Goal: Entertainment & Leisure: Consume media (video, audio)

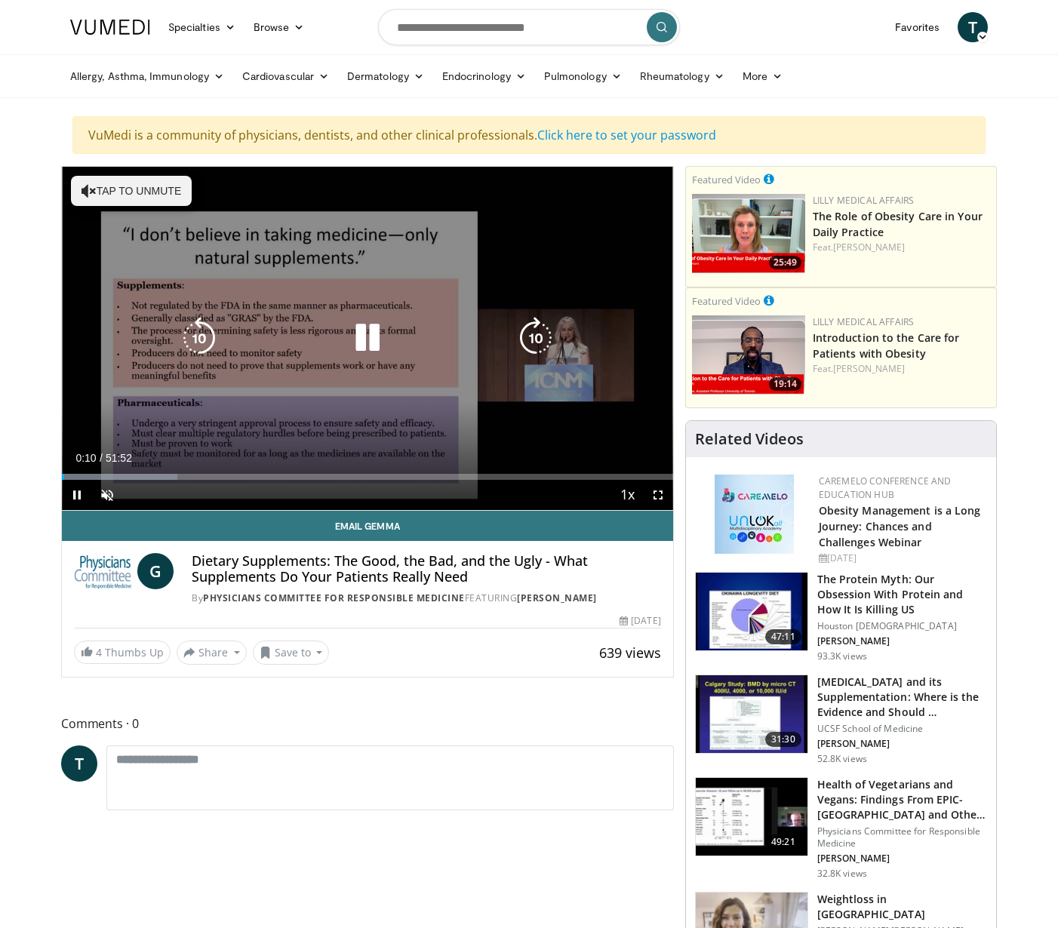
click at [133, 190] on button "Tap to unmute" at bounding box center [131, 191] width 121 height 30
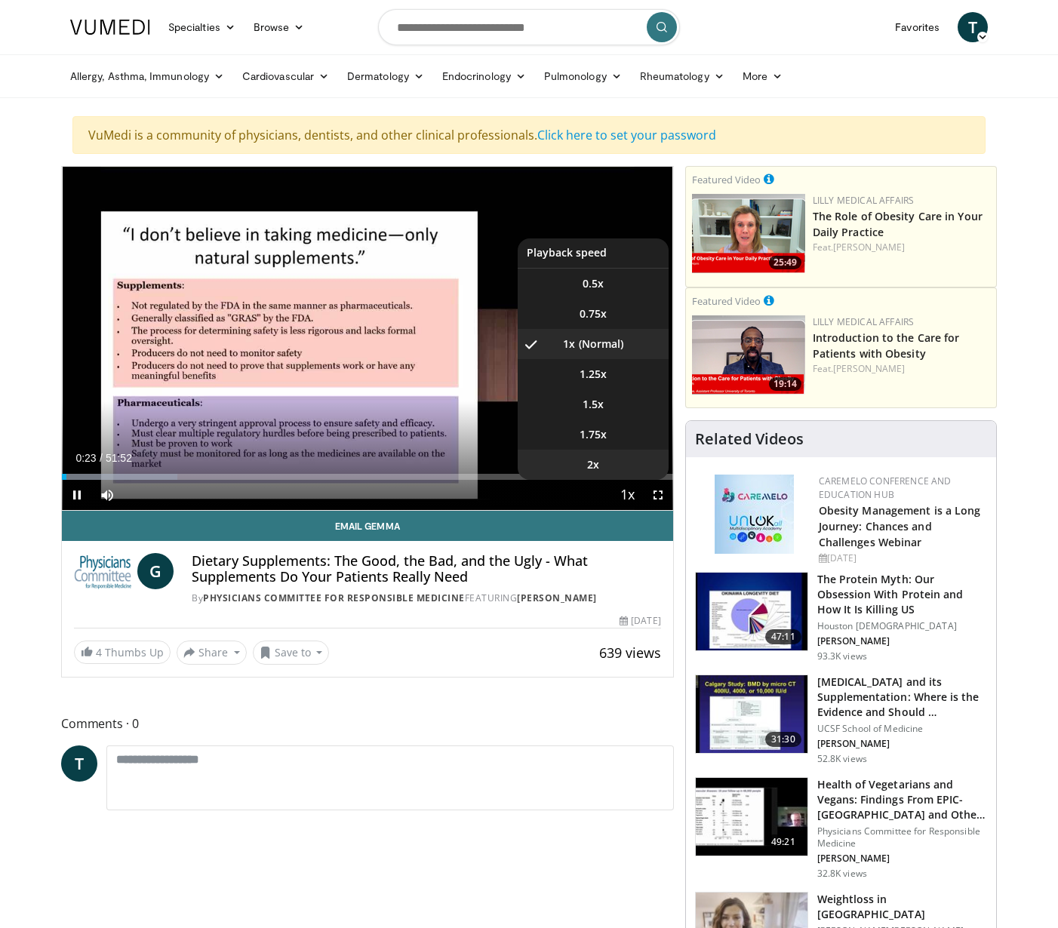
click at [588, 463] on span "2x" at bounding box center [593, 464] width 12 height 15
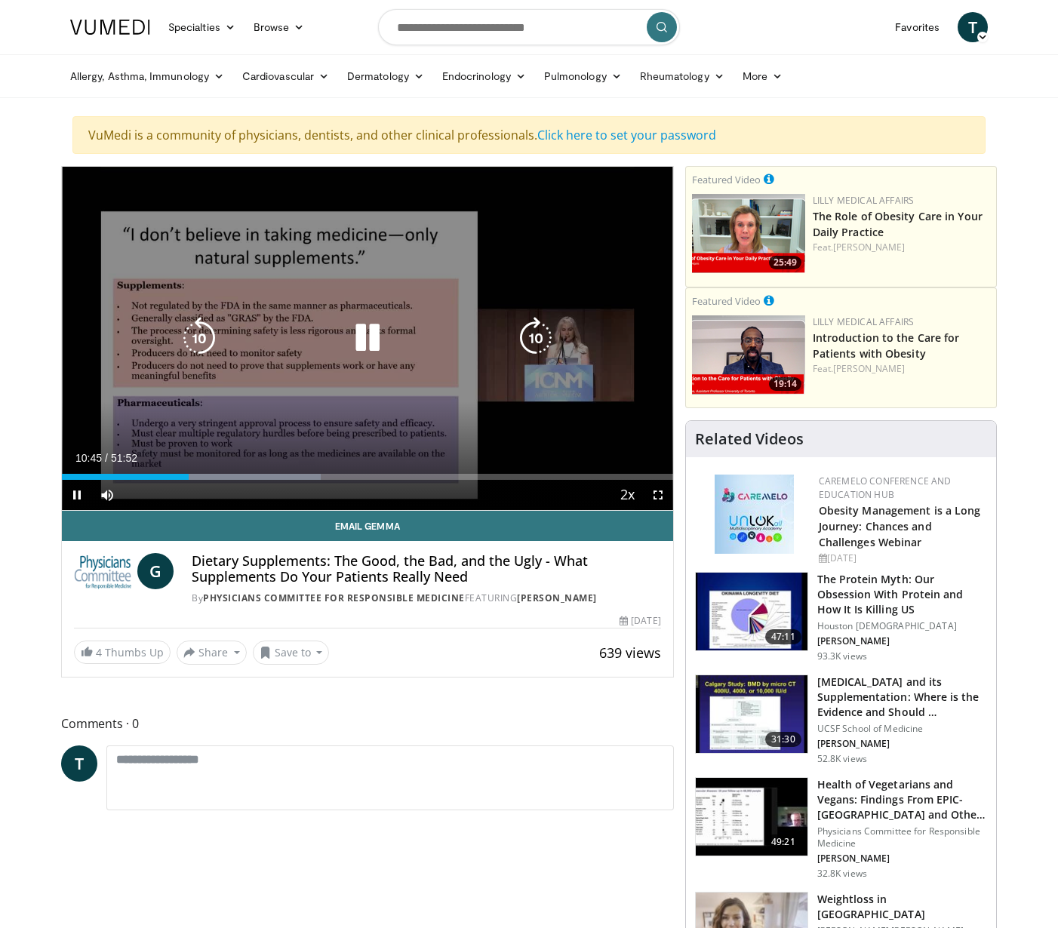
click at [345, 284] on div "30 seconds Tap to unmute" at bounding box center [367, 338] width 611 height 343
